Goal: Communication & Community: Share content

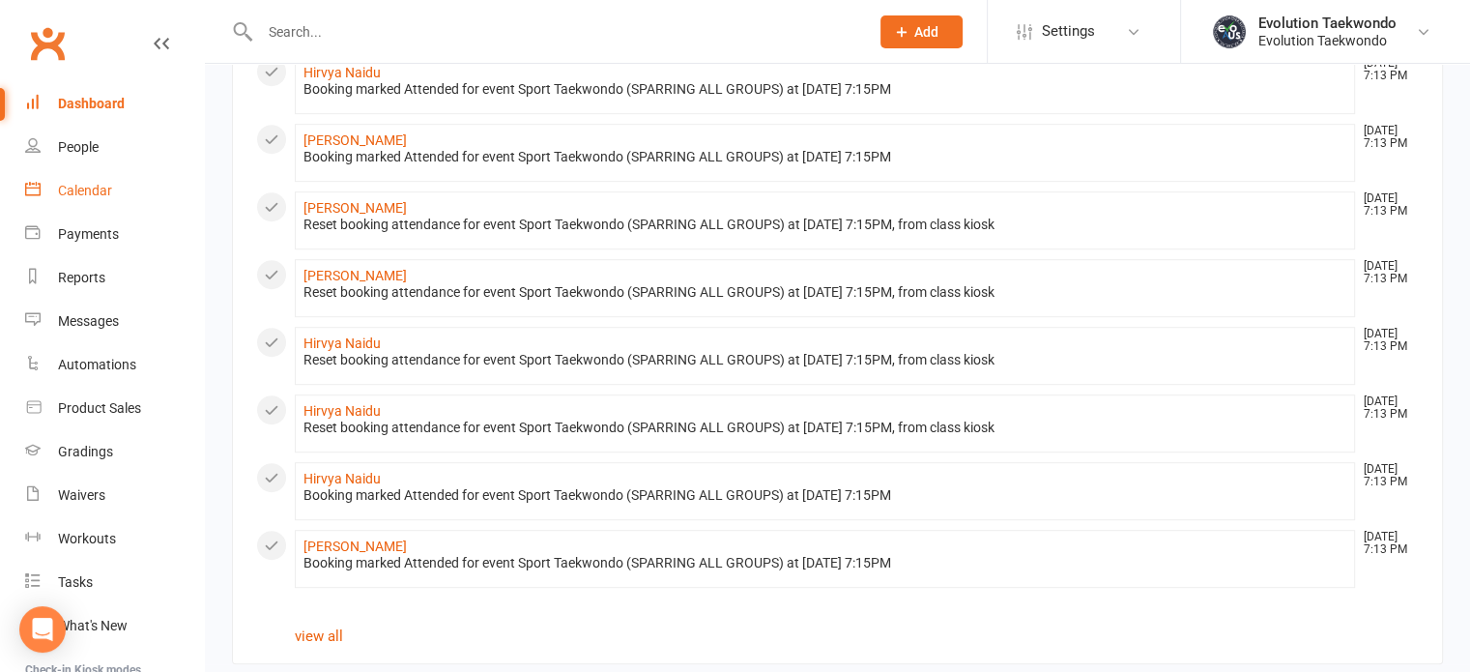
drag, startPoint x: 0, startPoint y: 0, endPoint x: 101, endPoint y: 192, distance: 217.0
click at [101, 192] on div "Calendar" at bounding box center [85, 190] width 54 height 15
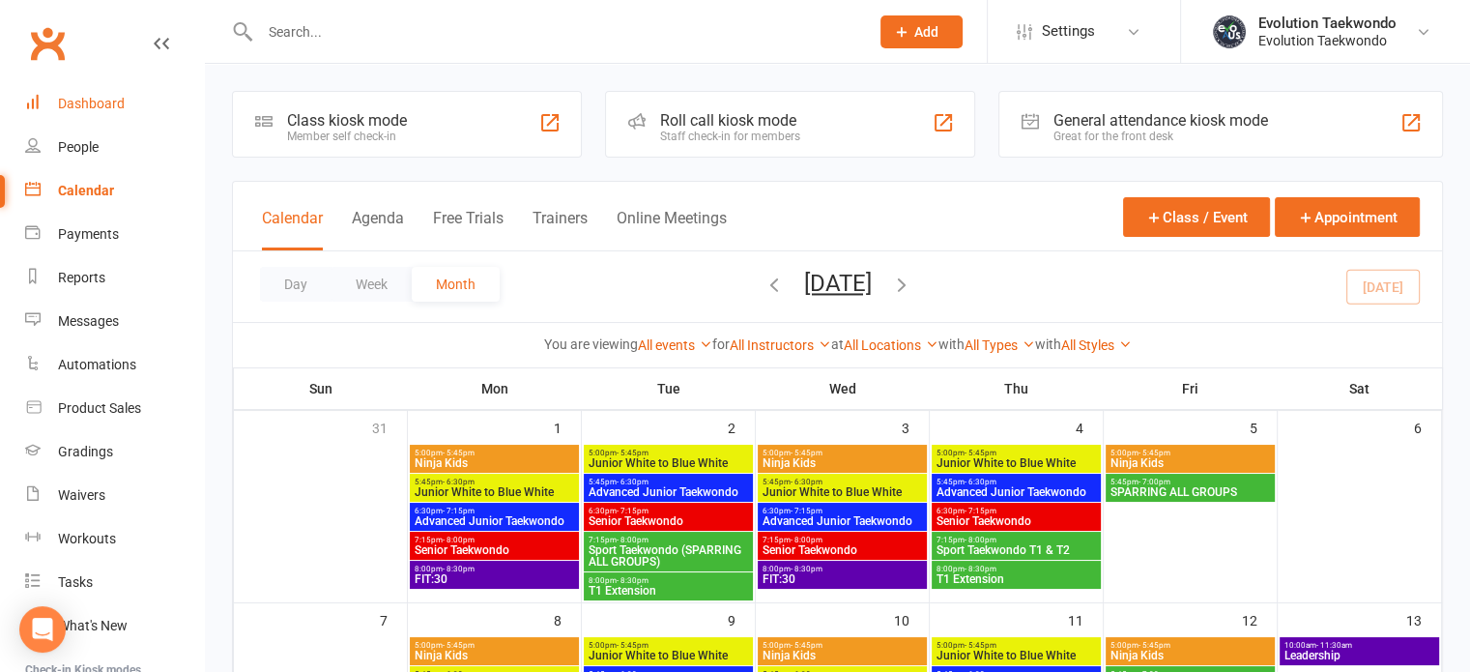
click at [106, 100] on div "Dashboard" at bounding box center [91, 103] width 67 height 15
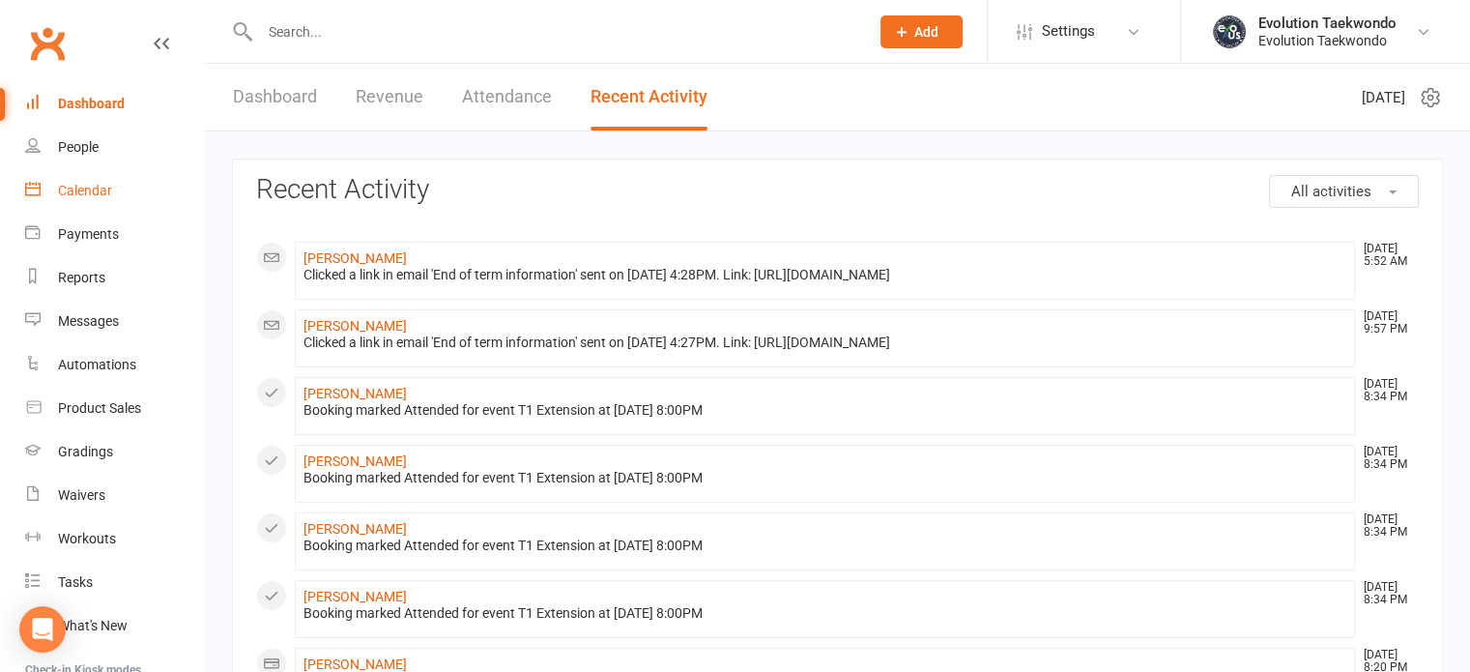
click at [94, 192] on div "Calendar" at bounding box center [85, 190] width 54 height 15
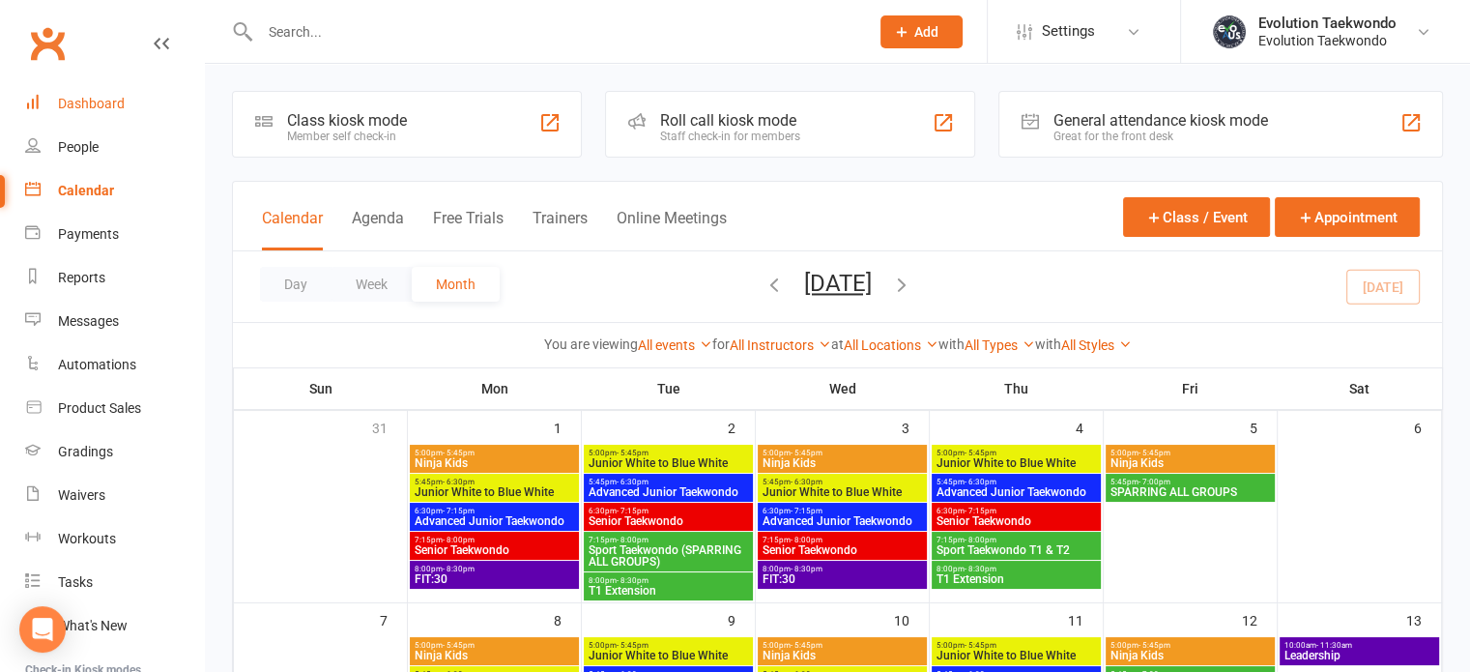
click at [103, 102] on div "Dashboard" at bounding box center [91, 103] width 67 height 15
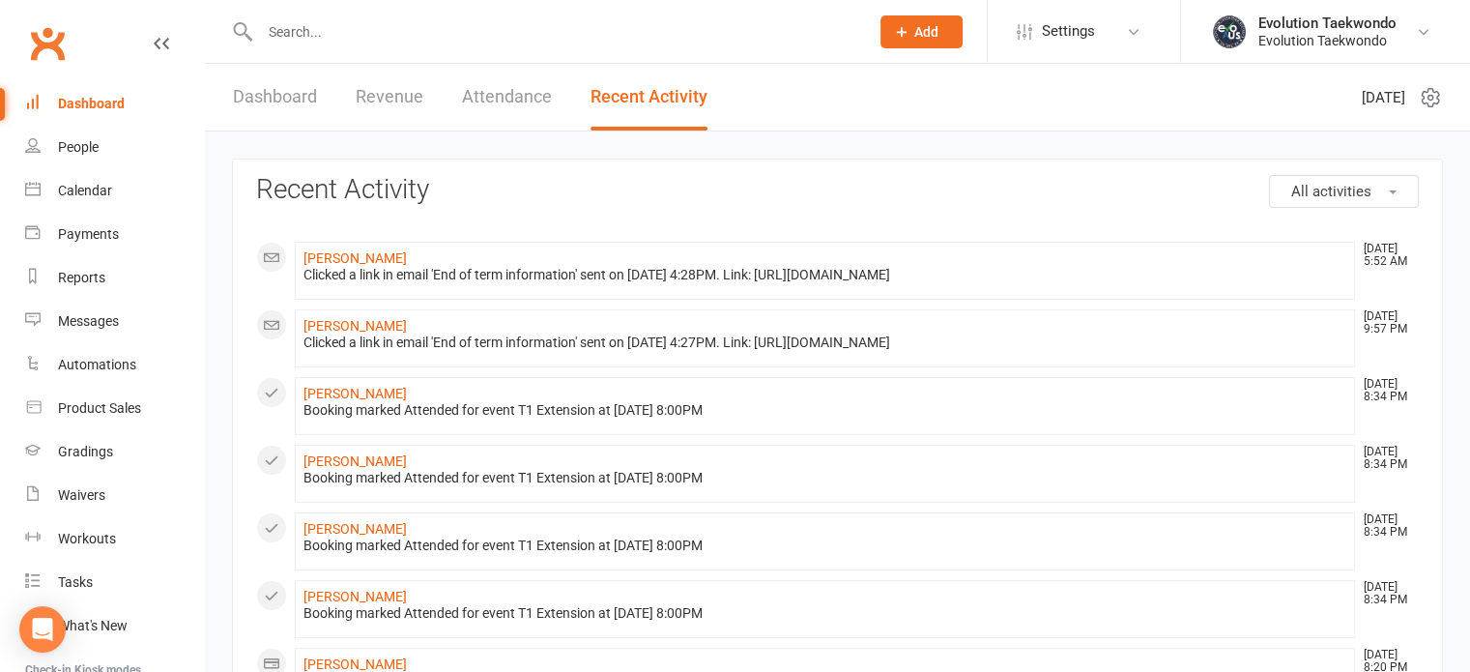
click at [330, 36] on input "text" at bounding box center [554, 31] width 601 height 27
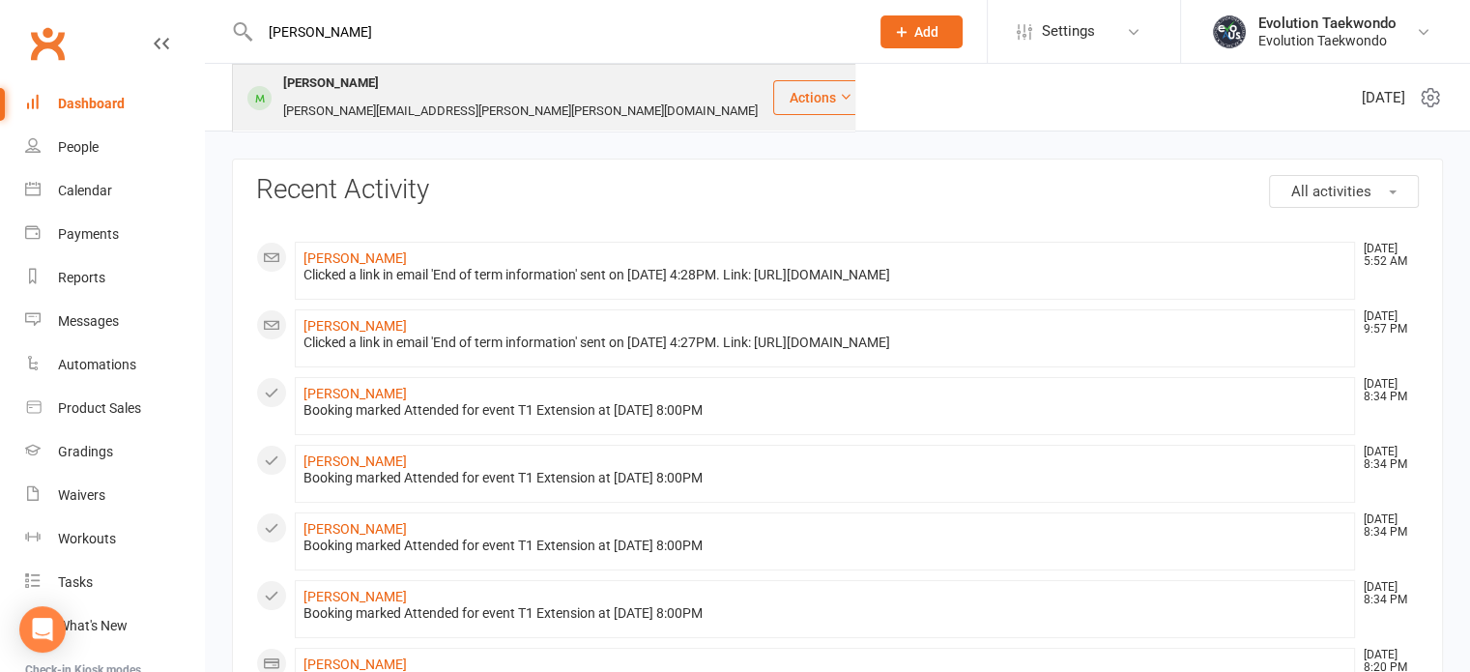
type input "[PERSON_NAME]"
click at [317, 87] on div "[PERSON_NAME]" at bounding box center [330, 84] width 107 height 28
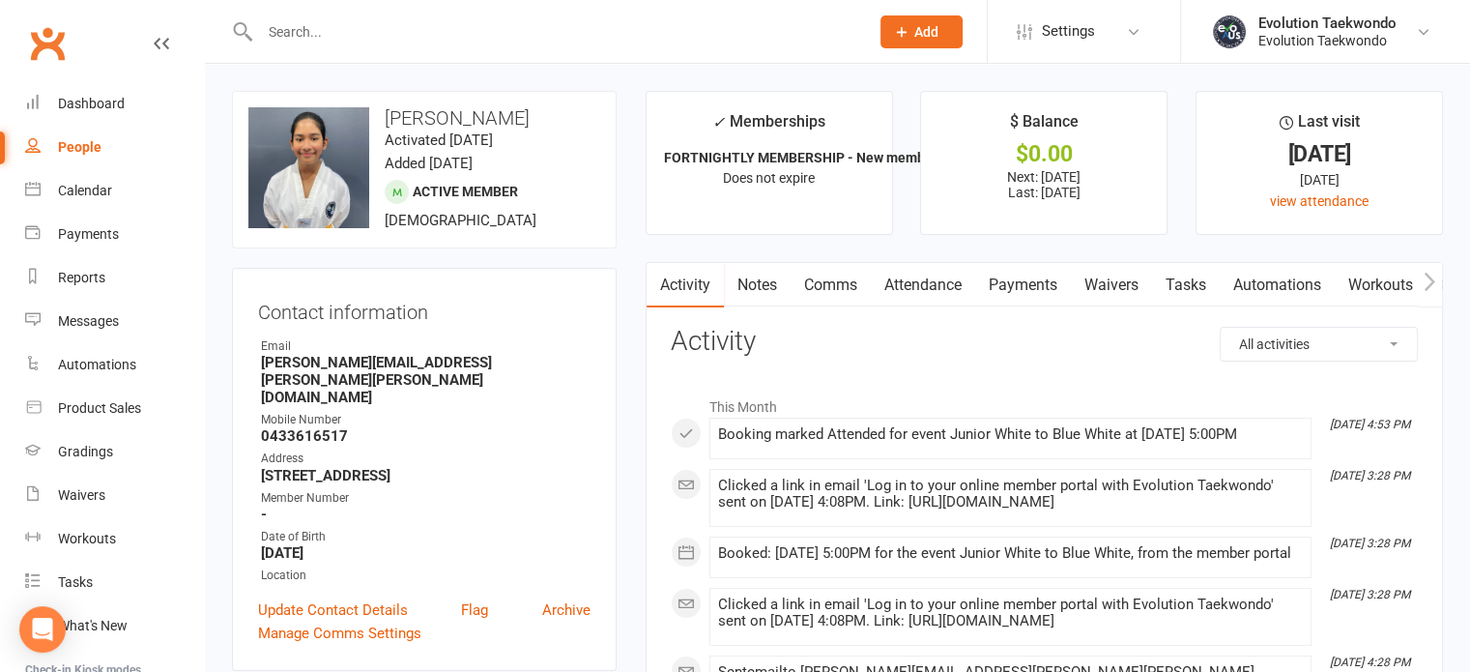
click at [1120, 287] on link "Waivers" at bounding box center [1111, 285] width 81 height 44
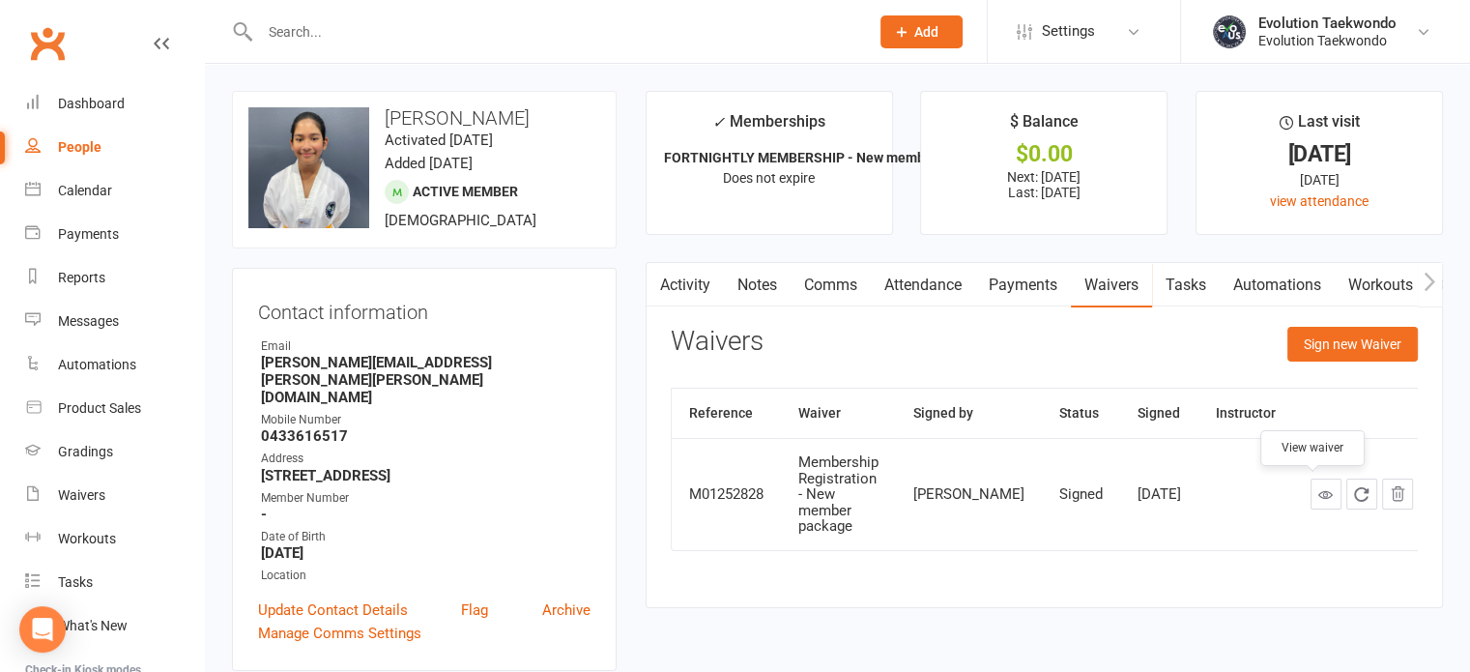
click at [1318, 495] on icon at bounding box center [1325, 494] width 14 height 14
click at [845, 285] on link "Comms" at bounding box center [831, 285] width 80 height 44
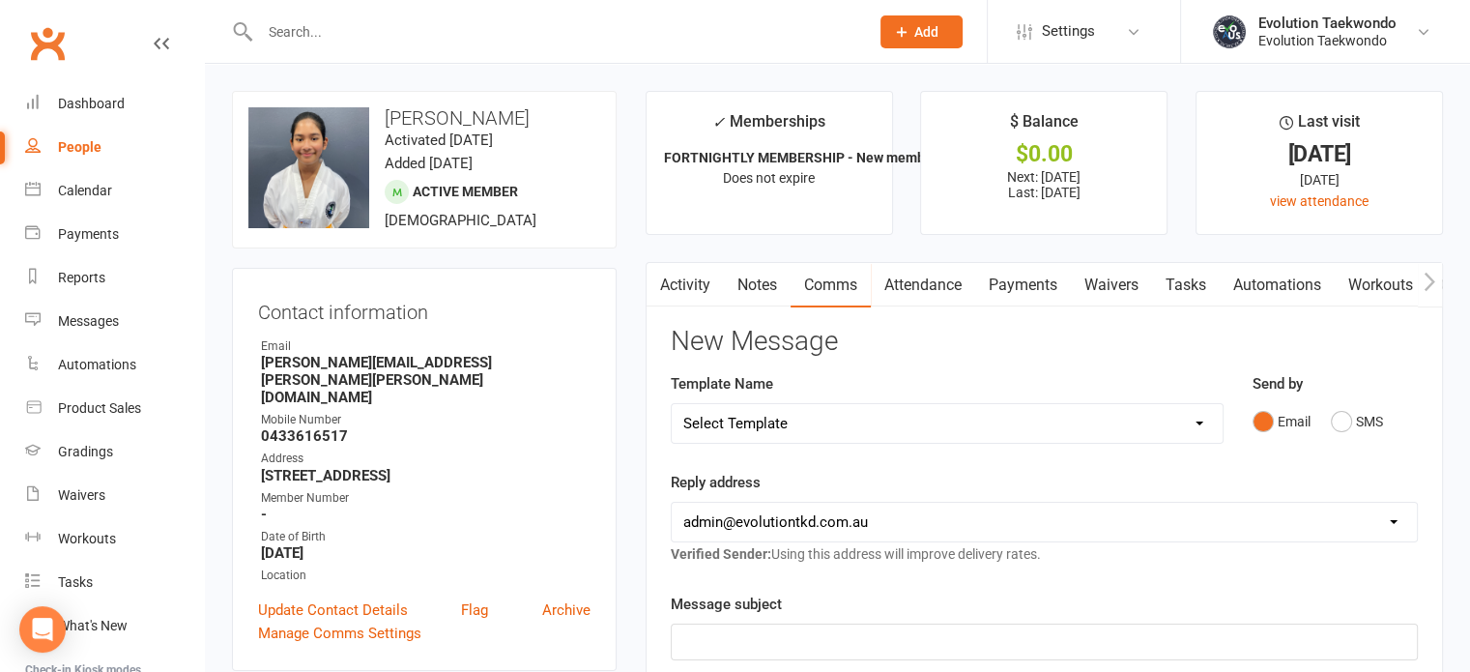
click at [1202, 420] on select "Select Template [Email] 3. After complimentary class [Email] 5. MEMBERSHIP INFO…" at bounding box center [947, 423] width 551 height 39
select select "18"
click at [672, 404] on select "Select Template [Email] 3. After complimentary class [Email] 5. MEMBERSHIP INFO…" at bounding box center [947, 423] width 551 height 39
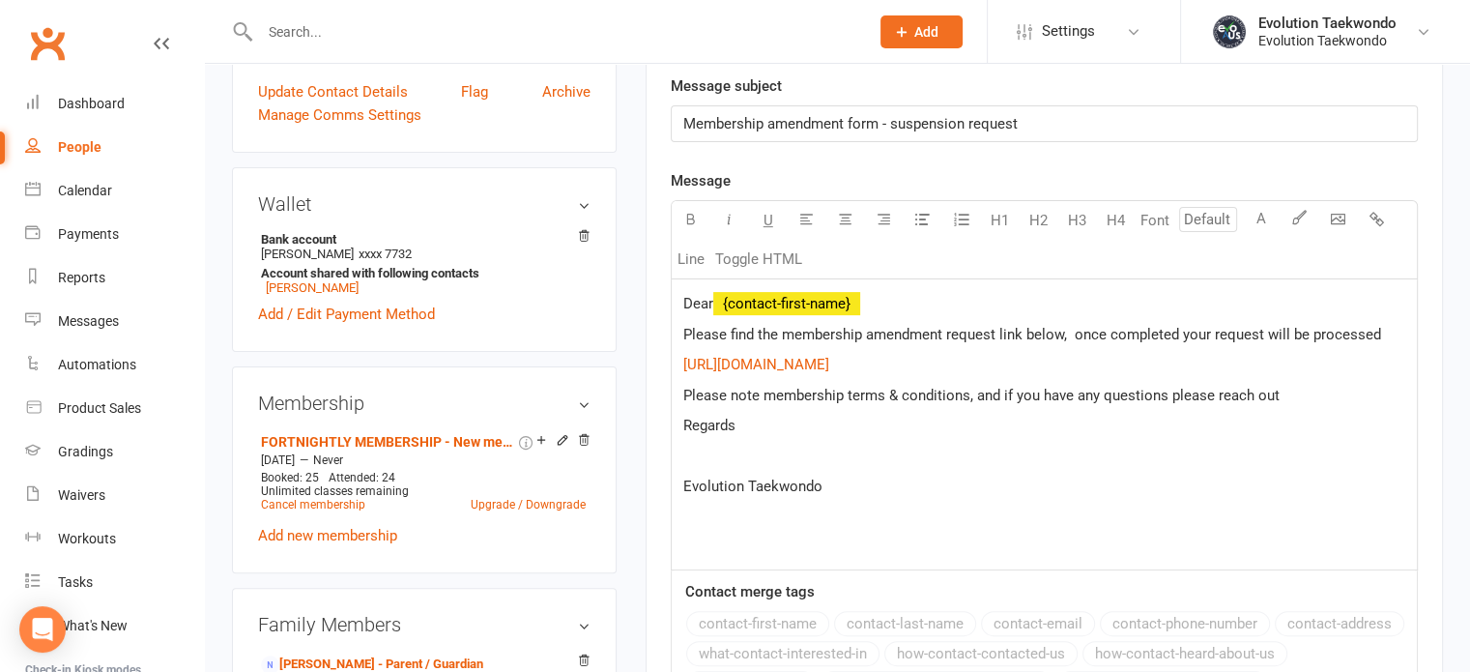
scroll to position [518, 0]
click at [1284, 390] on p "Please note membership terms & conditions, and if you have any questions please…" at bounding box center [1044, 395] width 722 height 23
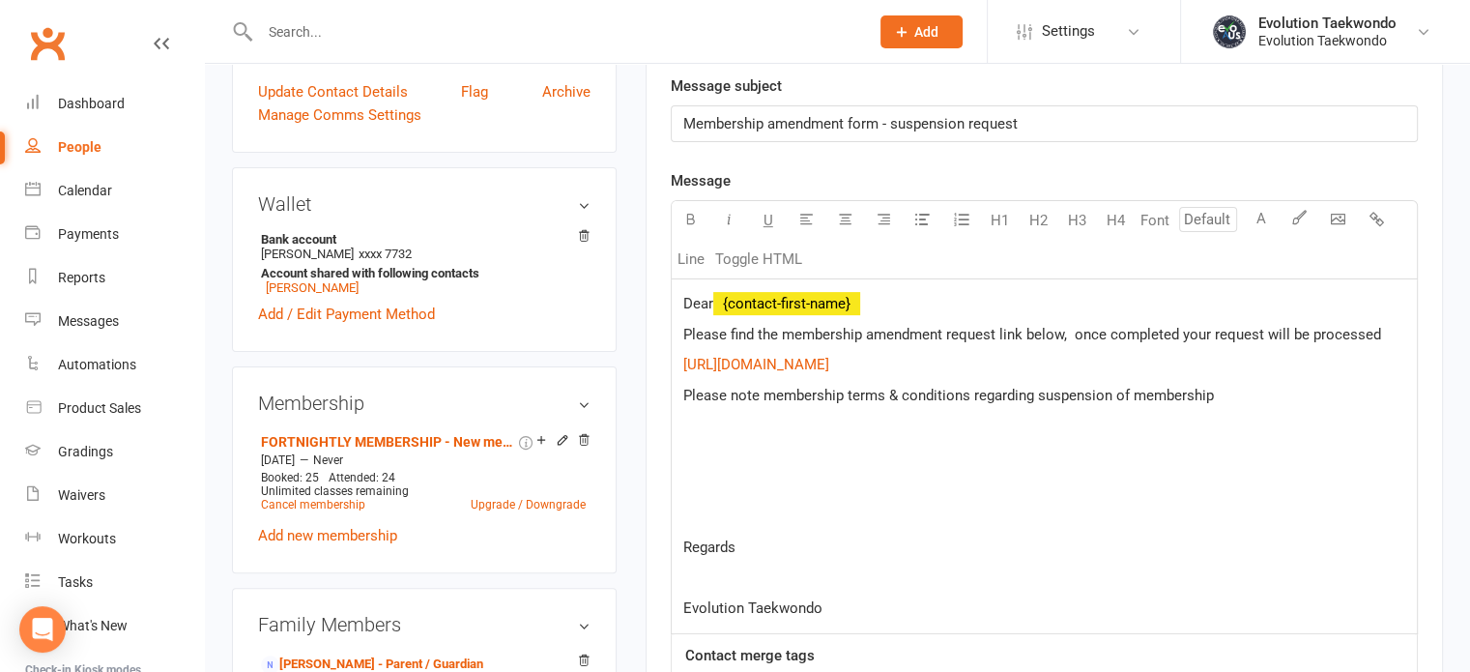
click at [691, 424] on p "﻿" at bounding box center [1044, 425] width 722 height 23
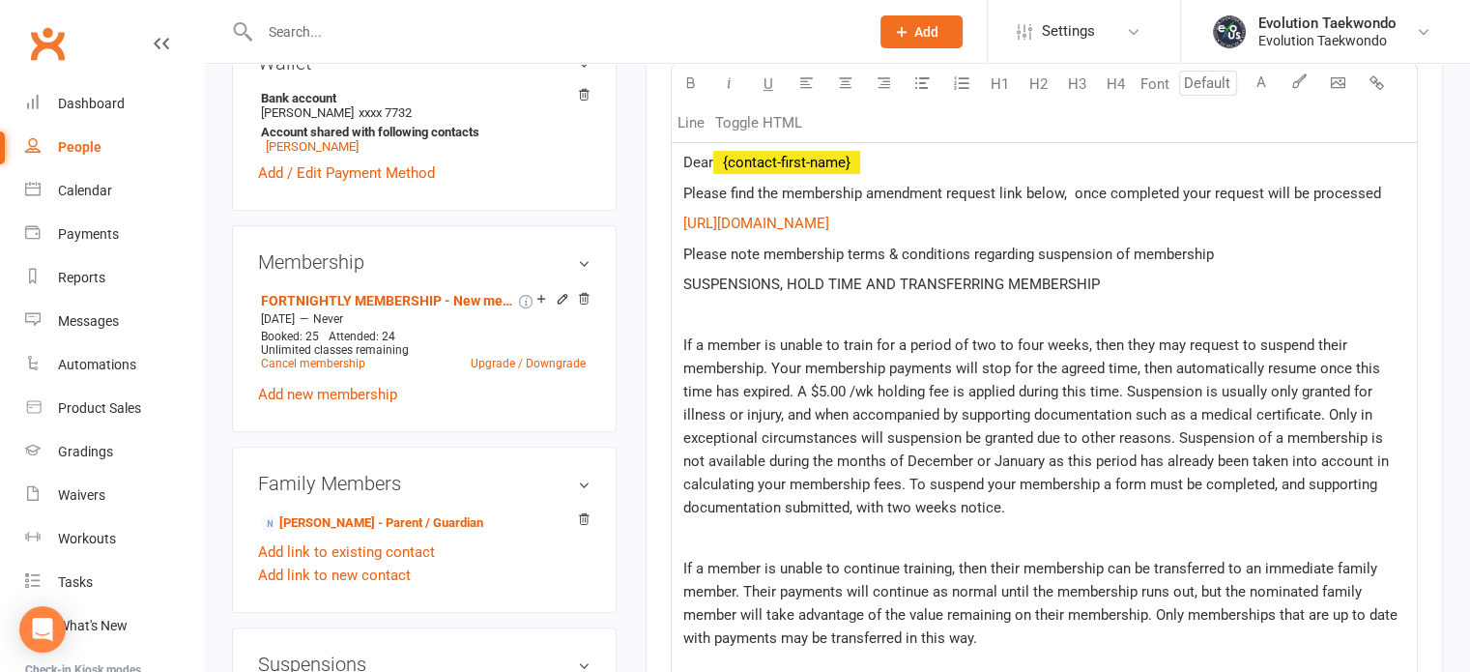
scroll to position [658, 0]
click at [683, 279] on span "SUSPENSIONS, HOLD TIME AND TRANSFERRING MEMBERSHIP" at bounding box center [891, 284] width 417 height 17
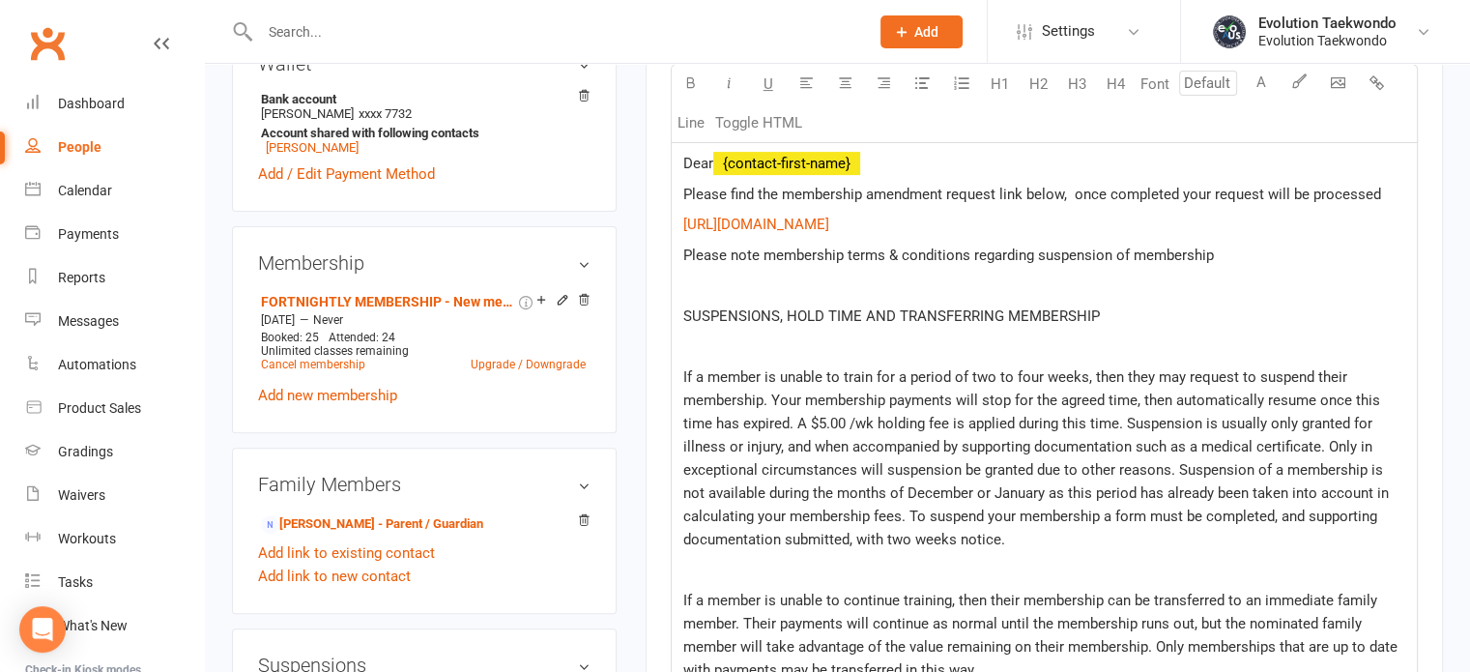
click at [1214, 253] on p "Please note membership terms & conditions regarding suspension of membership" at bounding box center [1044, 255] width 722 height 23
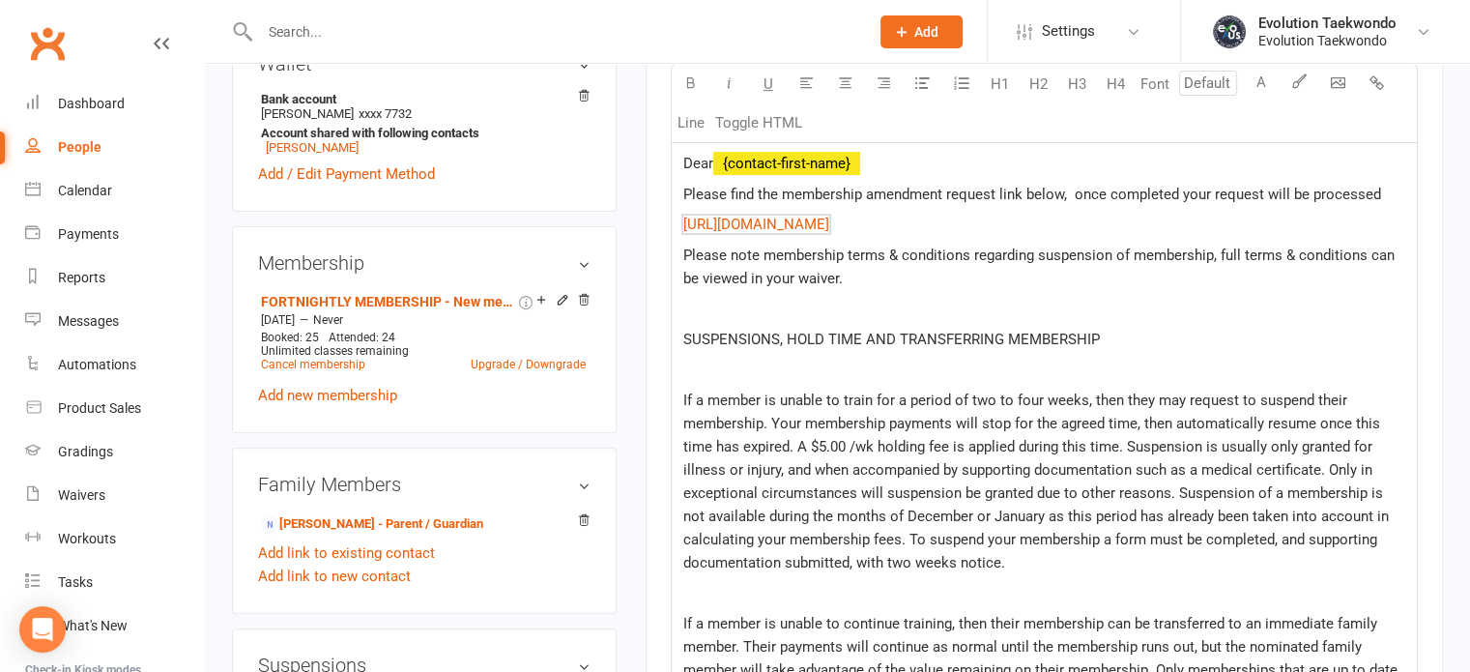
click at [963, 216] on p "$ https://forms.gle/VDjMzB18NargPZ2w6 $" at bounding box center [1044, 224] width 722 height 23
click at [844, 276] on p "Please note membership terms & conditions regarding suspension of membership, f…" at bounding box center [1044, 267] width 722 height 46
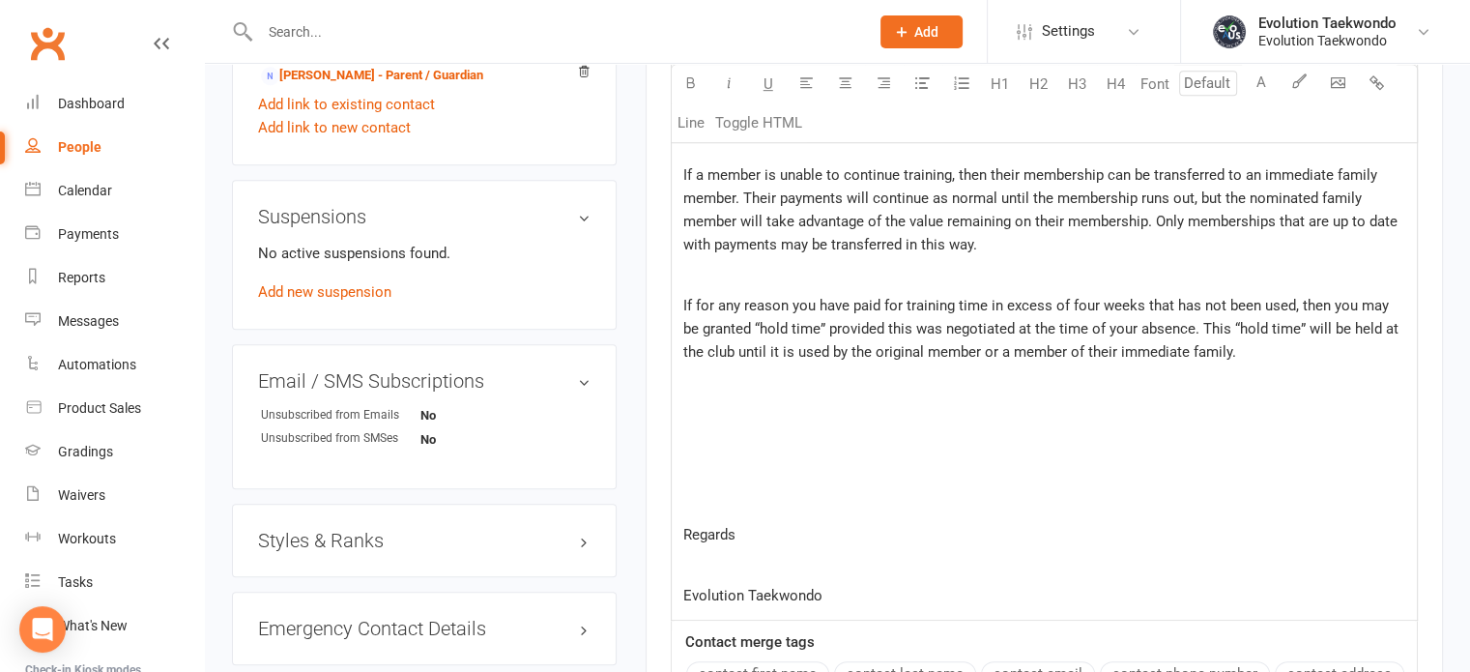
scroll to position [1110, 0]
click at [689, 400] on p "﻿" at bounding box center [1044, 409] width 722 height 23
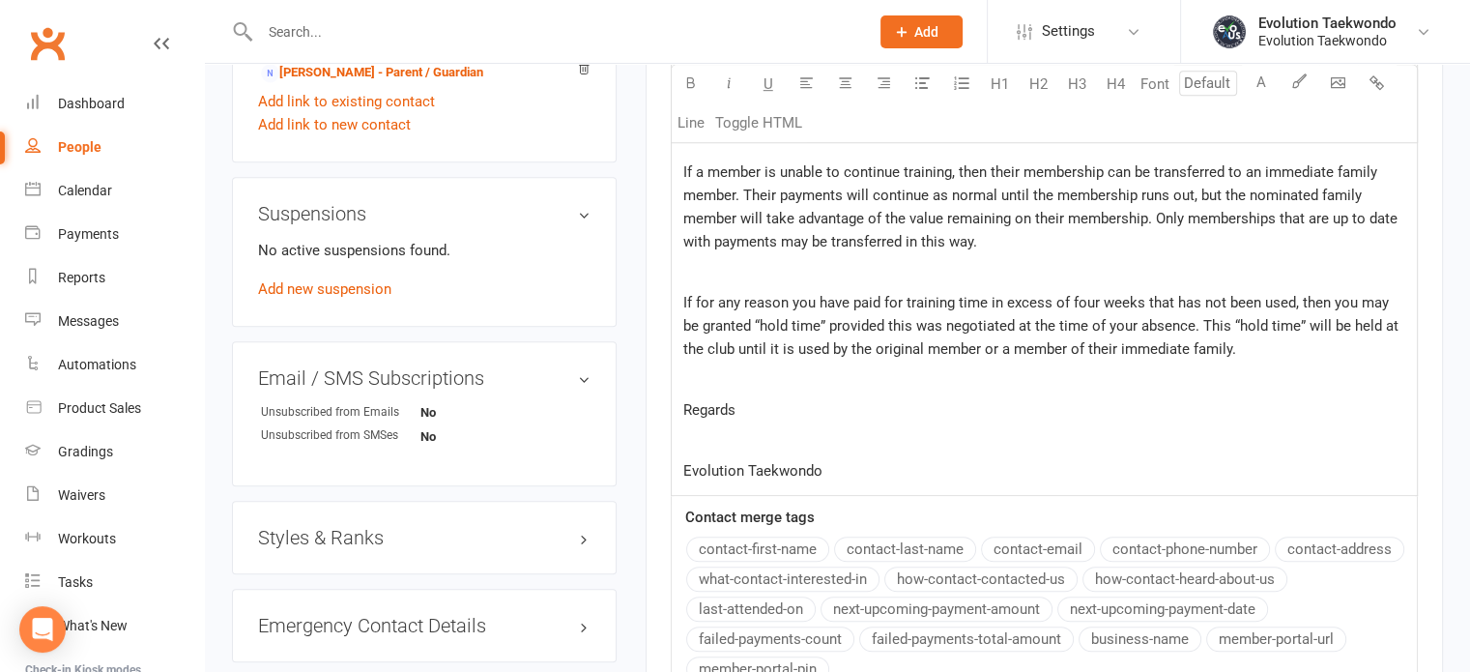
click at [751, 403] on p "Regards" at bounding box center [1044, 409] width 722 height 23
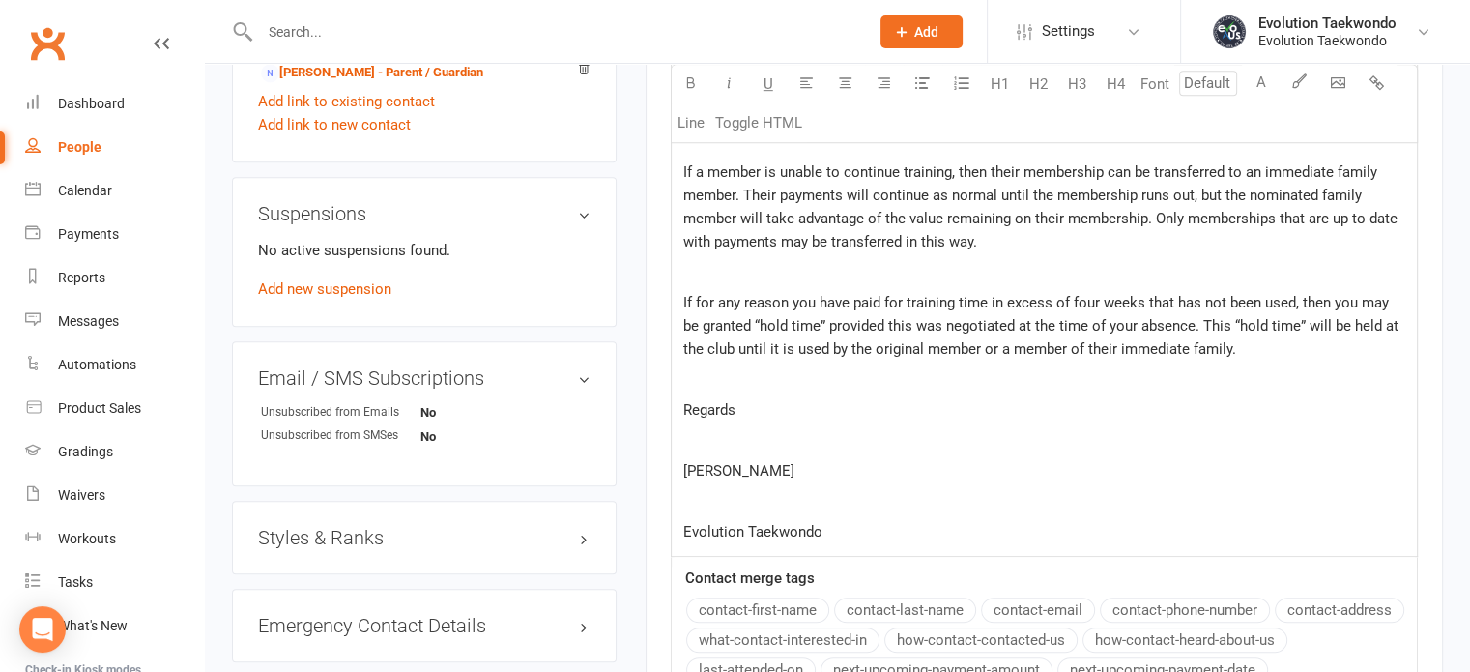
click at [699, 495] on p at bounding box center [1044, 500] width 722 height 23
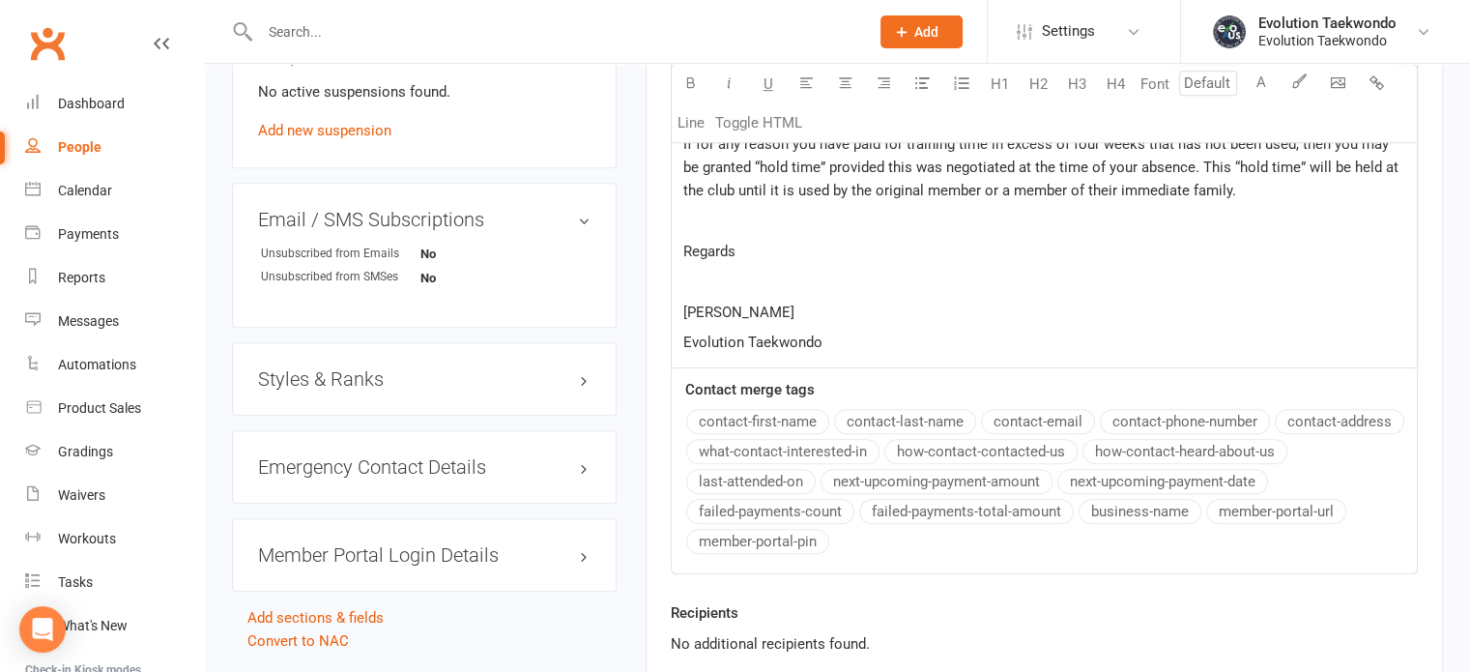
scroll to position [1466, 0]
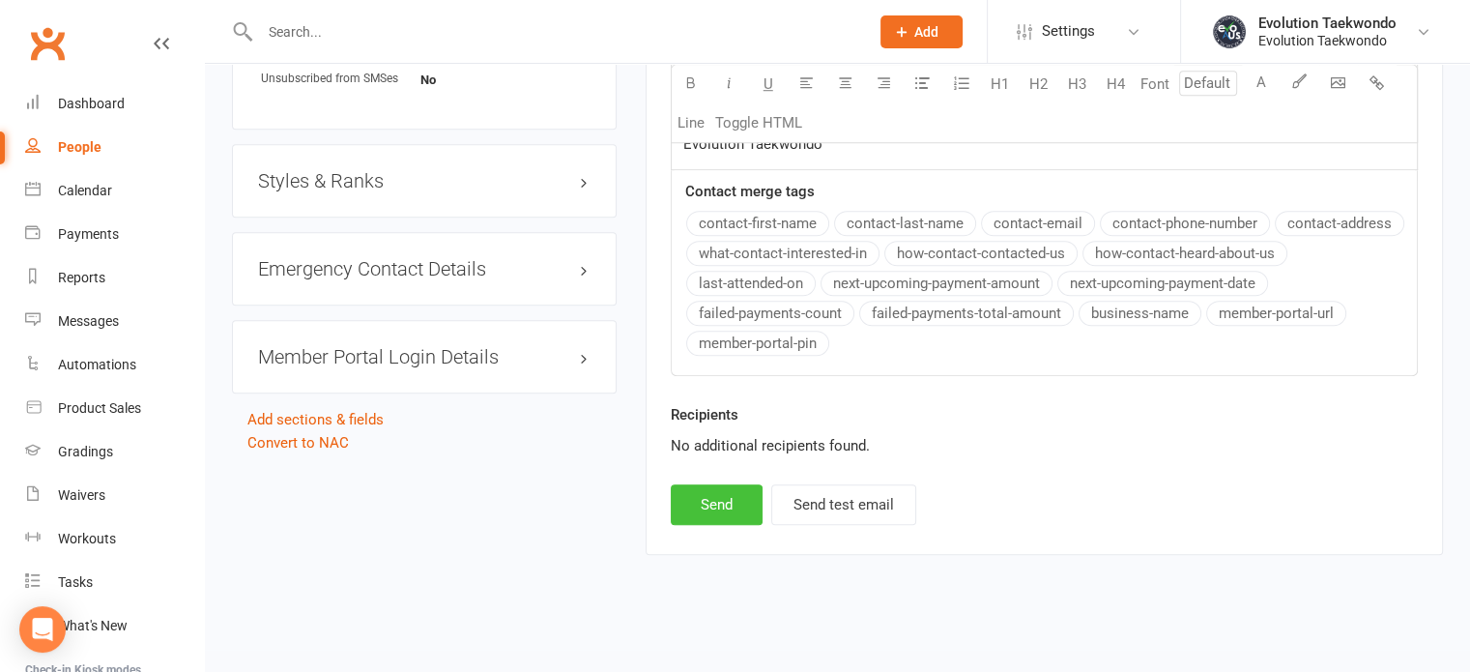
click at [708, 503] on button "Send" at bounding box center [717, 504] width 92 height 41
select select
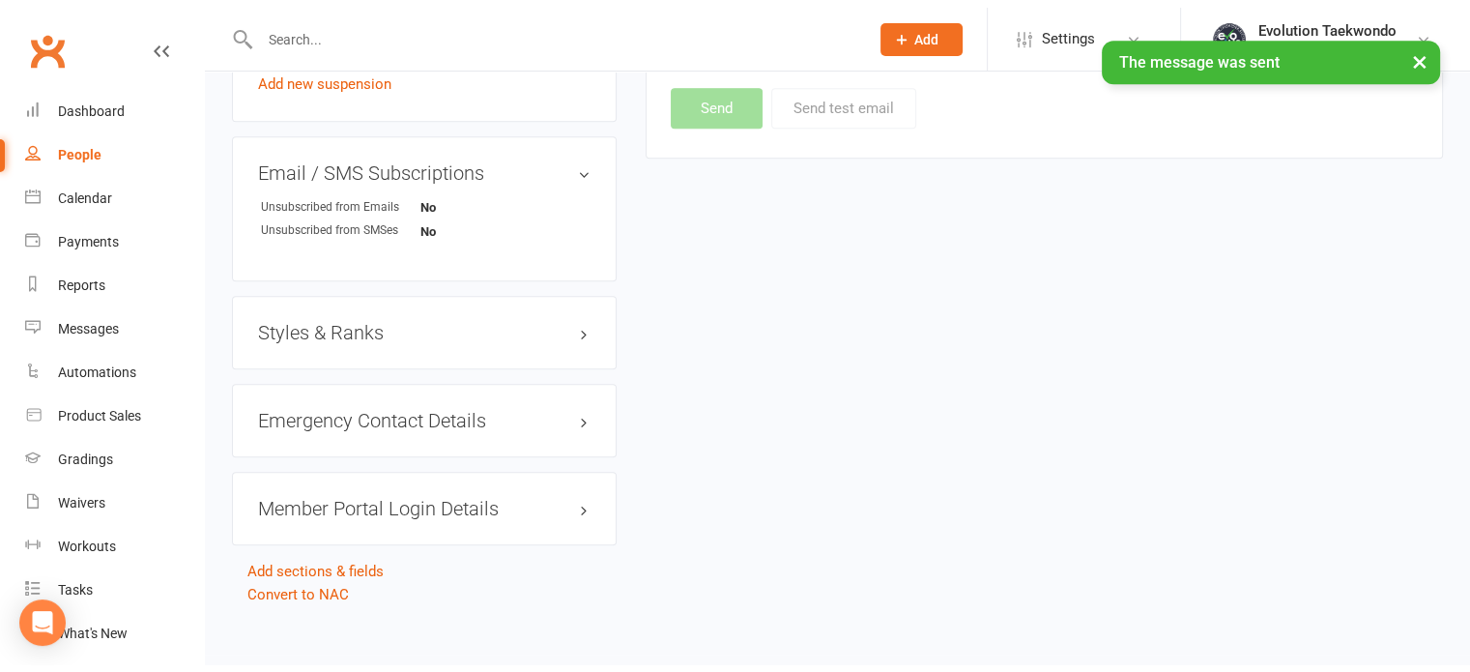
scroll to position [1307, 0]
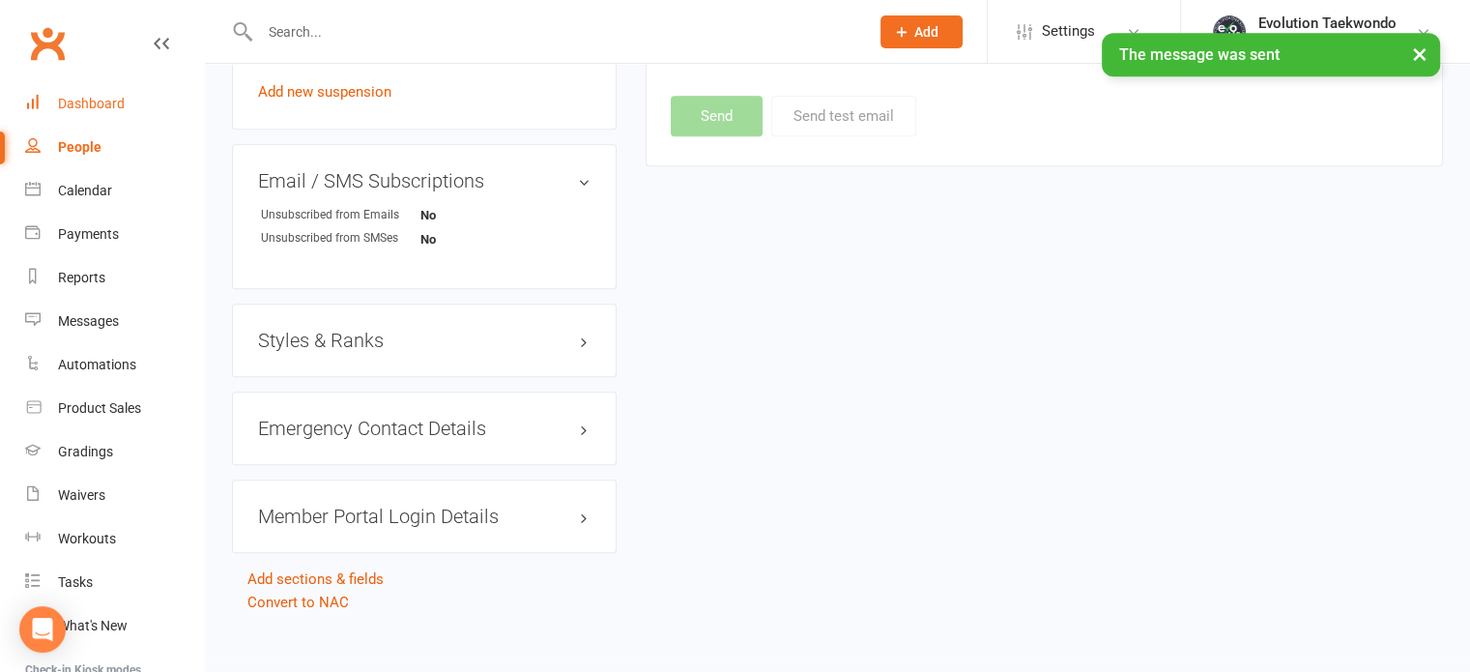
click at [103, 104] on div "Dashboard" at bounding box center [91, 103] width 67 height 15
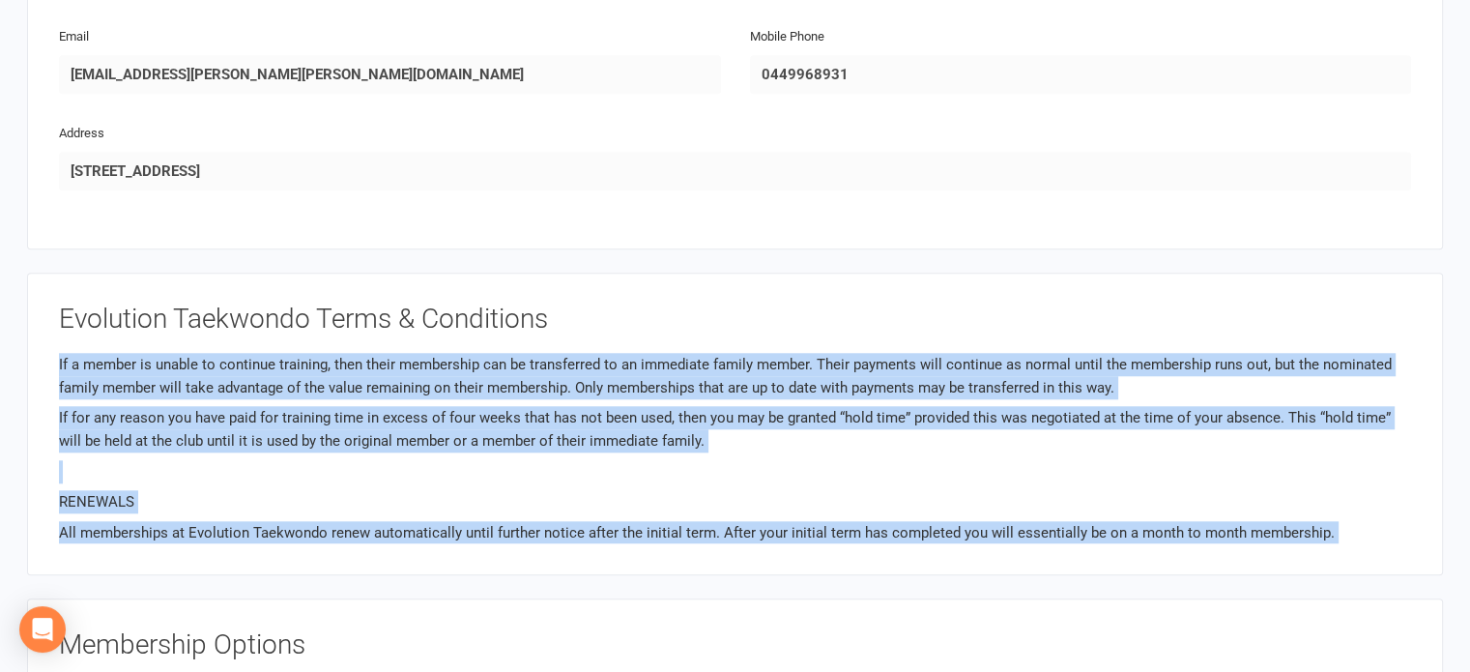
scroll to position [1666, 0]
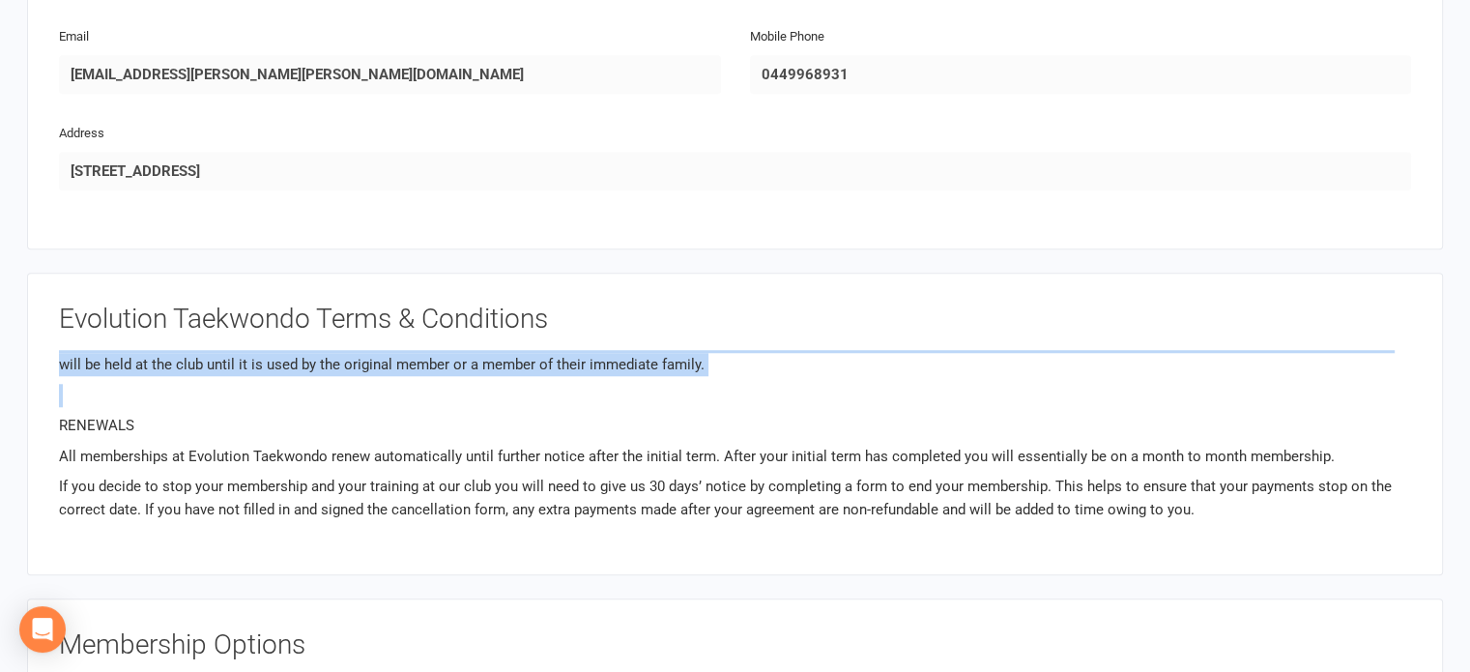
drag, startPoint x: 62, startPoint y: 365, endPoint x: 1047, endPoint y: 380, distance: 985.0
click at [1047, 380] on div "Terms & Conditions ,I [PERSON_NAME] agree to the following terms of membership …" at bounding box center [735, 446] width 1352 height 193
copy div "SUSPENSIONS, HOLD TIME AND TRANSFERRING MEMBERSHIP If a member is unable to tra…"
